Goal: Information Seeking & Learning: Learn about a topic

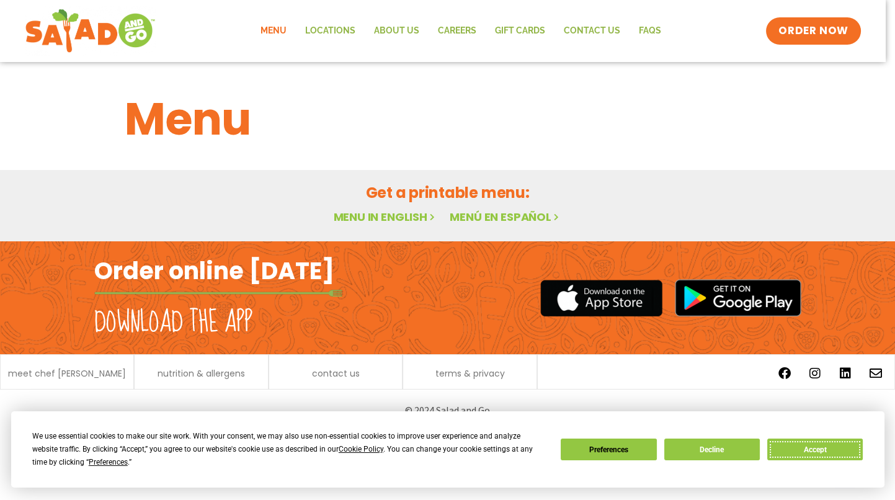
click at [827, 446] on button "Accept" at bounding box center [814, 449] width 95 height 22
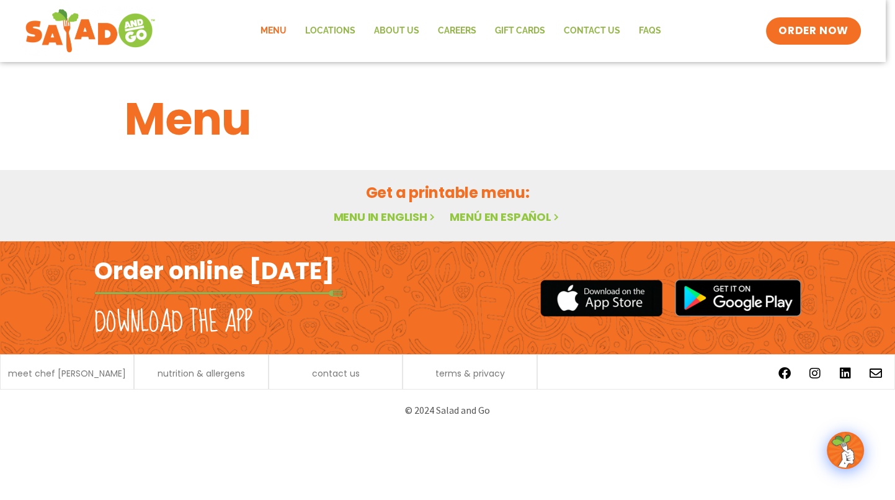
click at [382, 212] on link "Menu in English" at bounding box center [385, 217] width 104 height 16
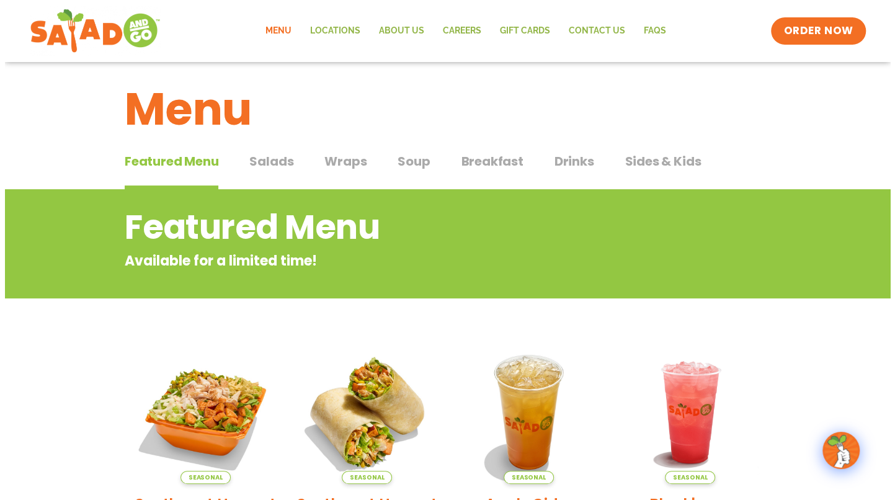
scroll to position [186, 0]
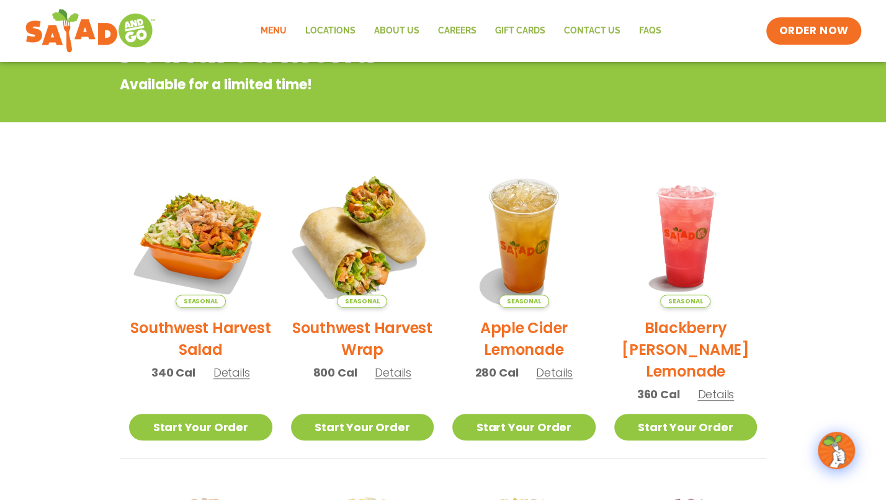
click at [372, 212] on img at bounding box center [362, 236] width 168 height 168
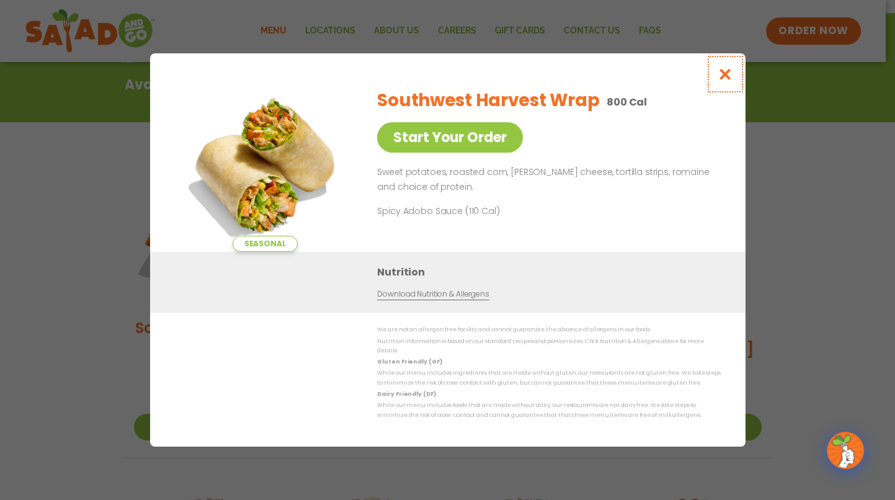
click at [722, 81] on icon "Close modal" at bounding box center [725, 74] width 16 height 13
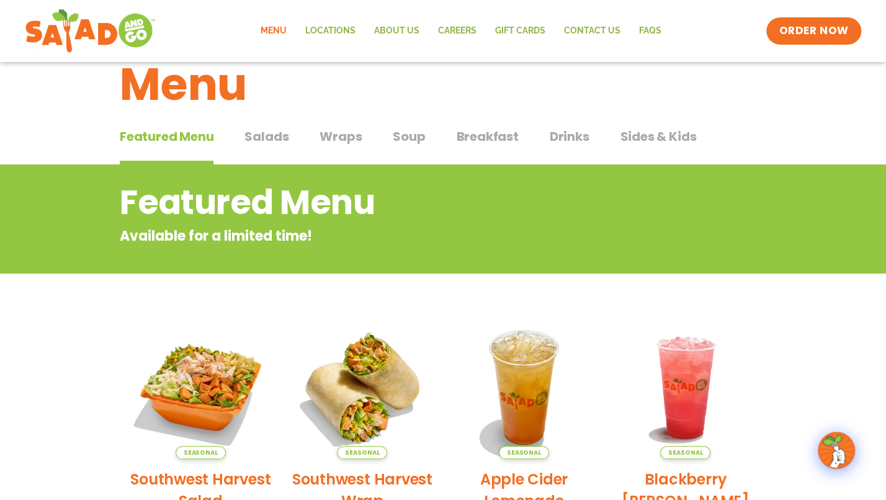
scroll to position [12, 0]
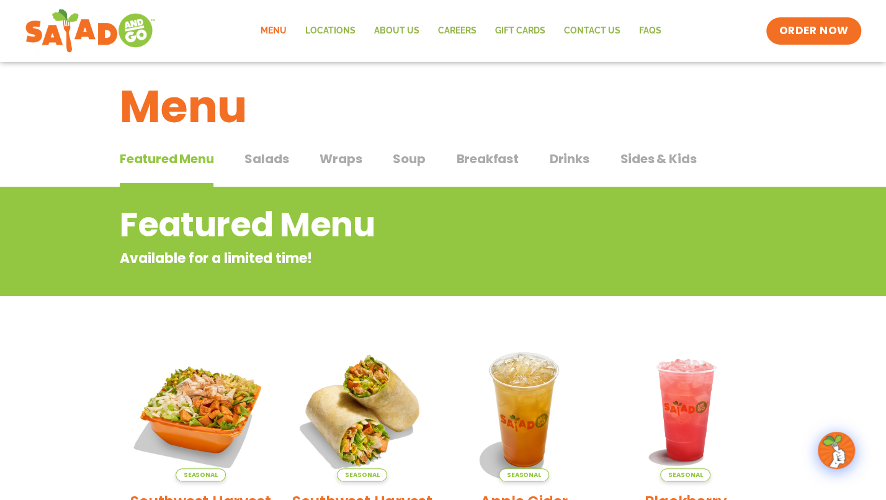
click at [352, 158] on span "Wraps" at bounding box center [340, 158] width 42 height 19
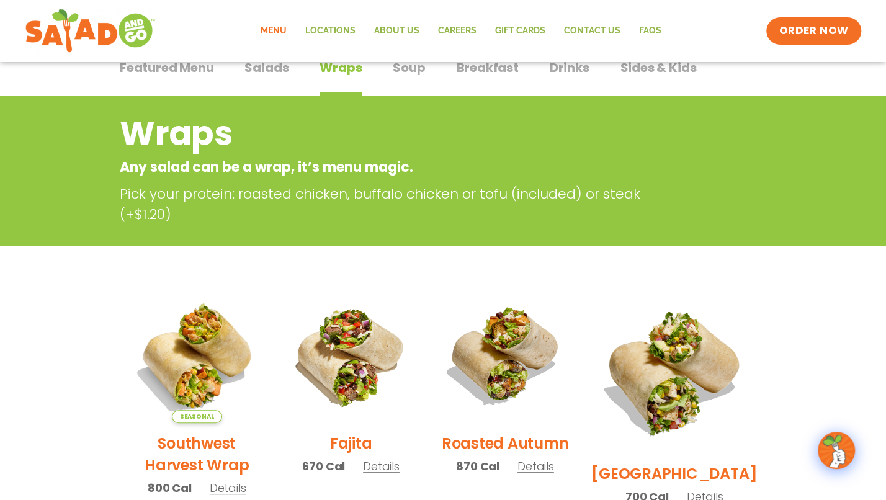
scroll to position [198, 0]
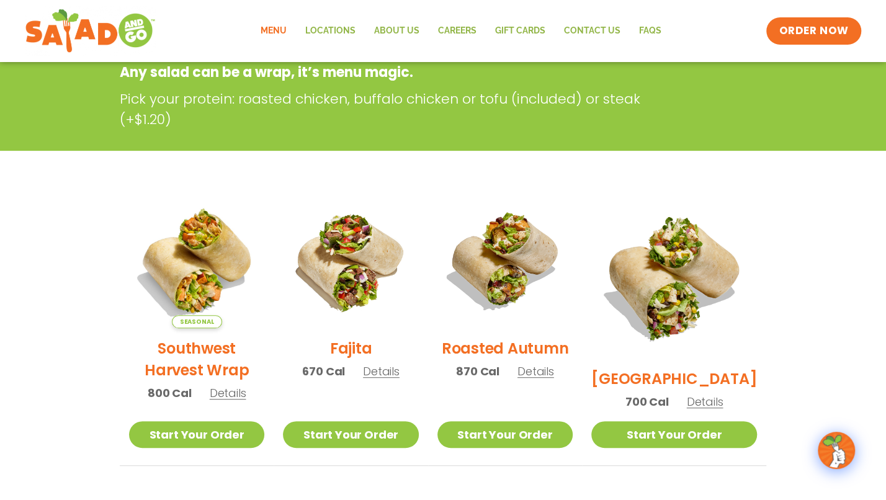
click at [225, 401] on span "Details" at bounding box center [228, 393] width 37 height 16
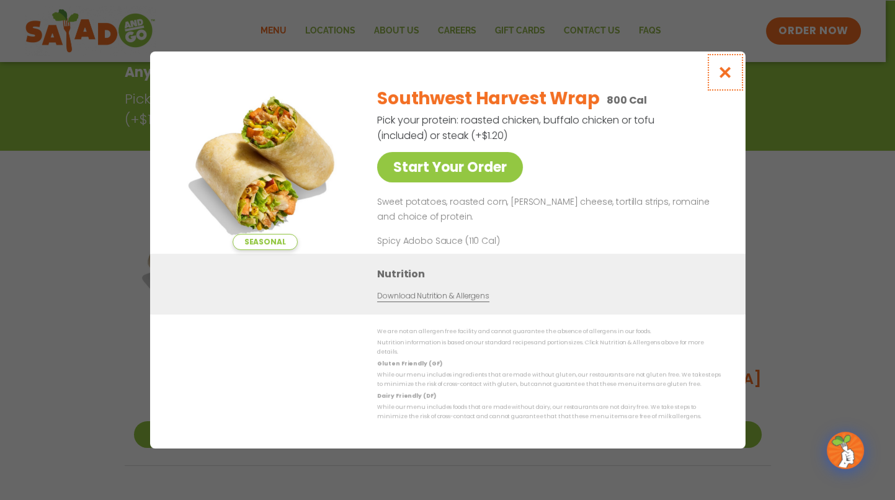
click at [721, 79] on icon "Close modal" at bounding box center [725, 72] width 16 height 13
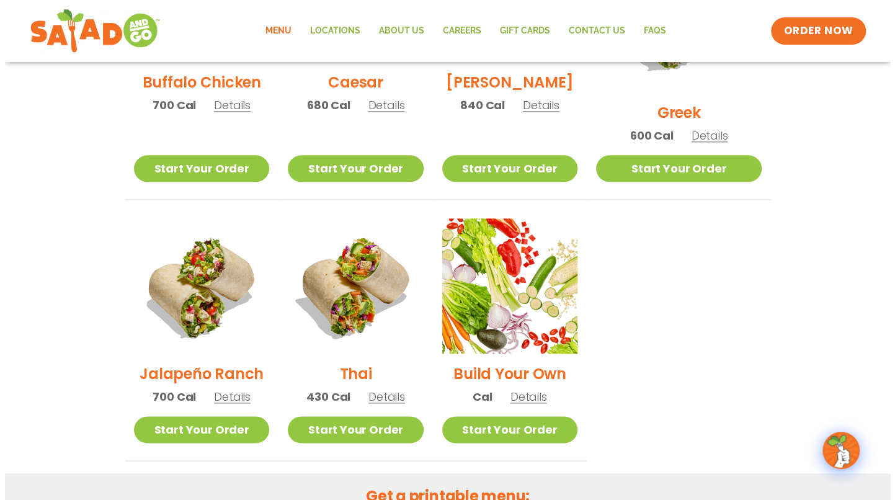
scroll to position [757, 0]
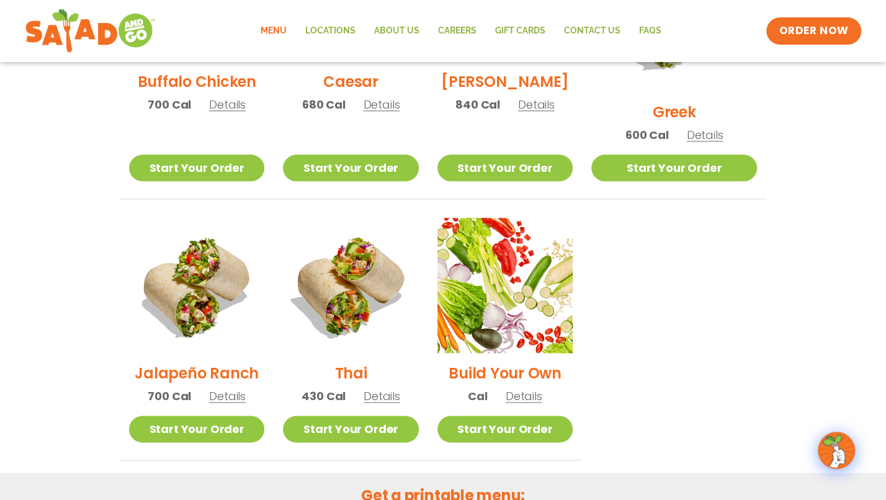
click at [394, 388] on span "Details" at bounding box center [381, 396] width 37 height 16
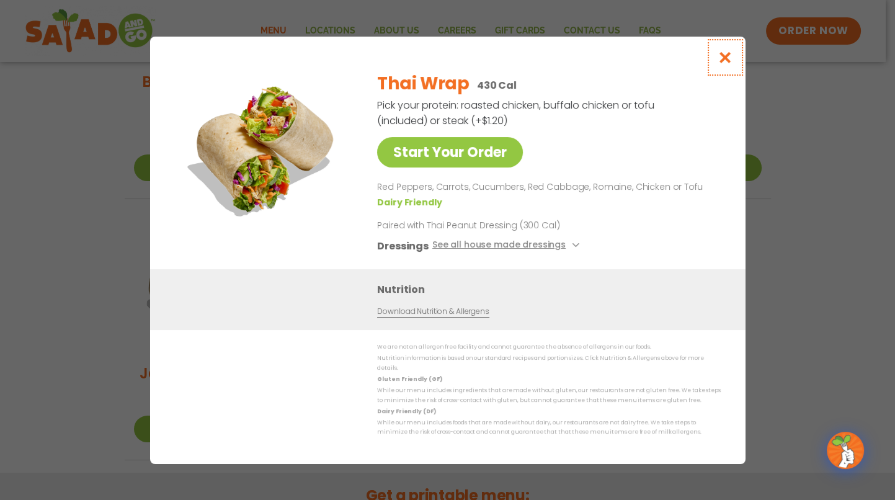
click at [725, 60] on icon "Close modal" at bounding box center [725, 57] width 16 height 13
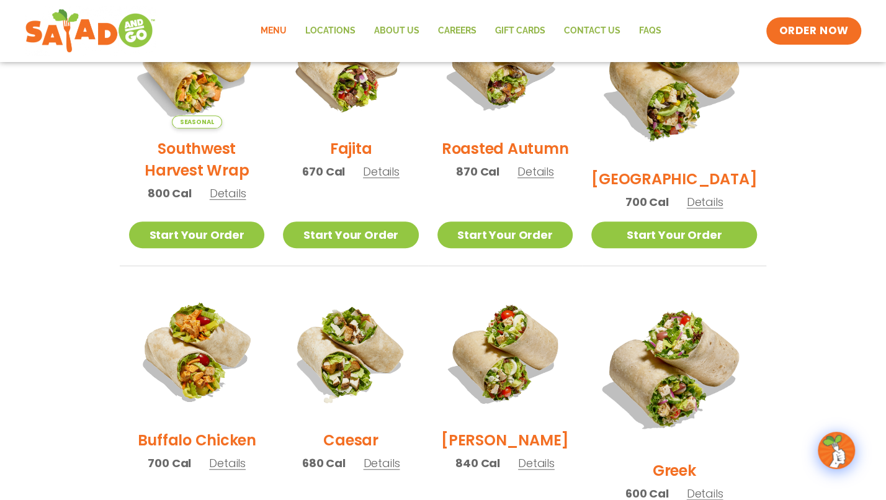
scroll to position [167, 0]
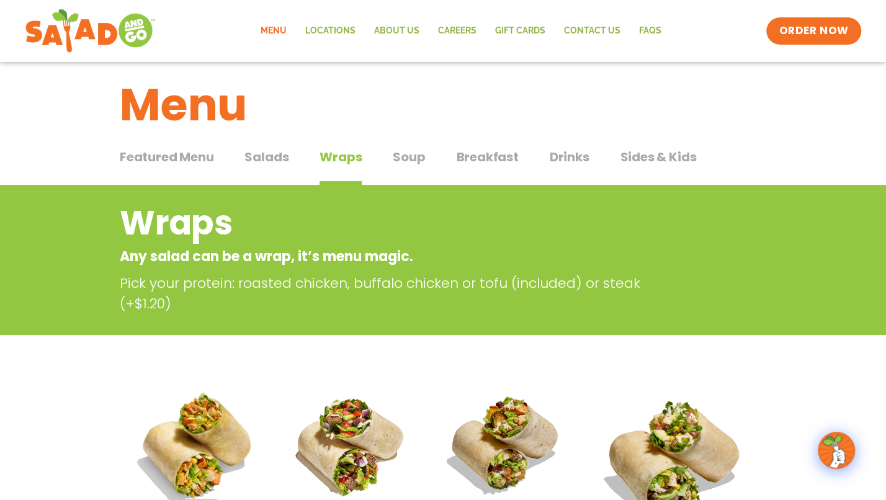
scroll to position [12, 0]
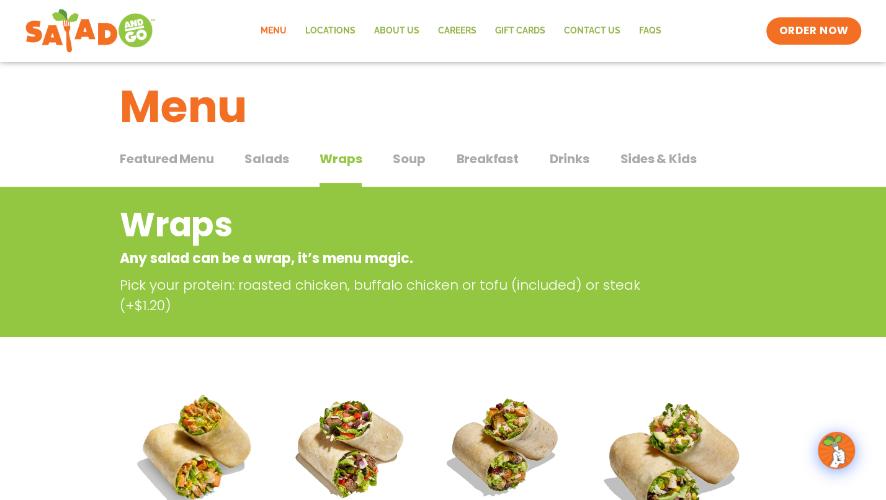
click at [634, 160] on span "Sides & Kids" at bounding box center [657, 158] width 76 height 19
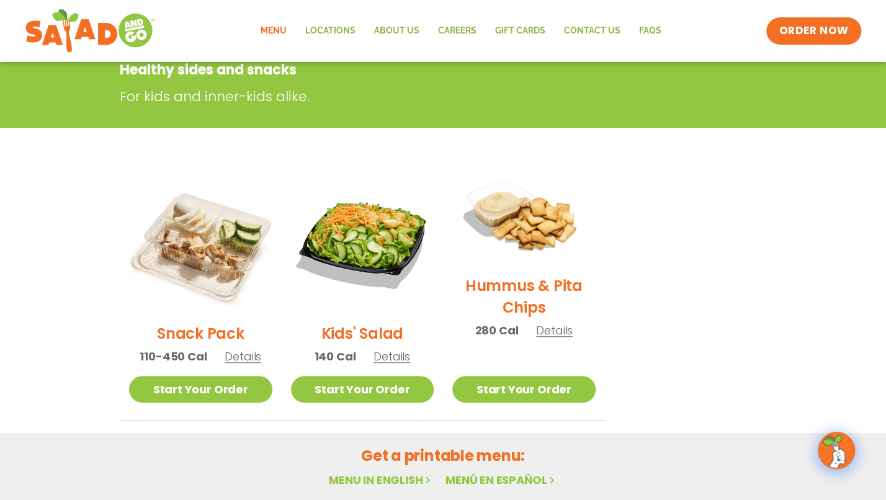
scroll to position [74, 0]
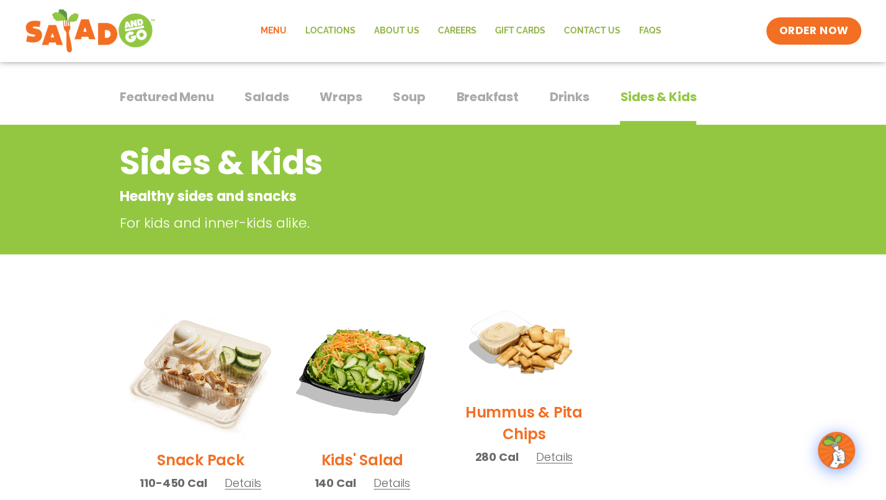
click at [562, 97] on span "Drinks" at bounding box center [569, 96] width 40 height 19
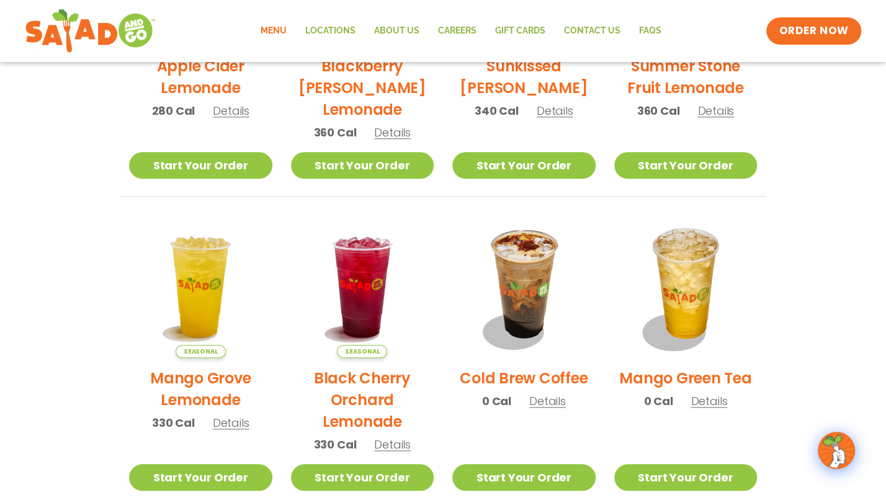
scroll to position [420, 0]
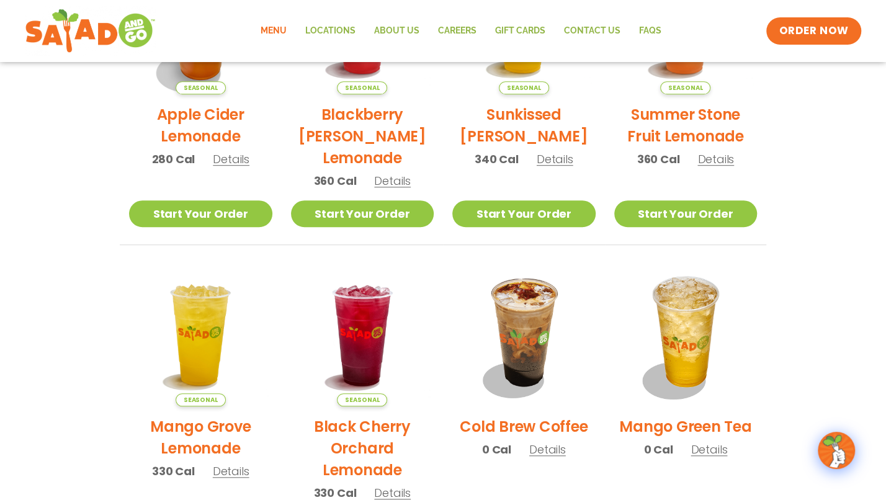
click at [275, 31] on link "Menu" at bounding box center [273, 31] width 45 height 29
